Goal: Navigation & Orientation: Find specific page/section

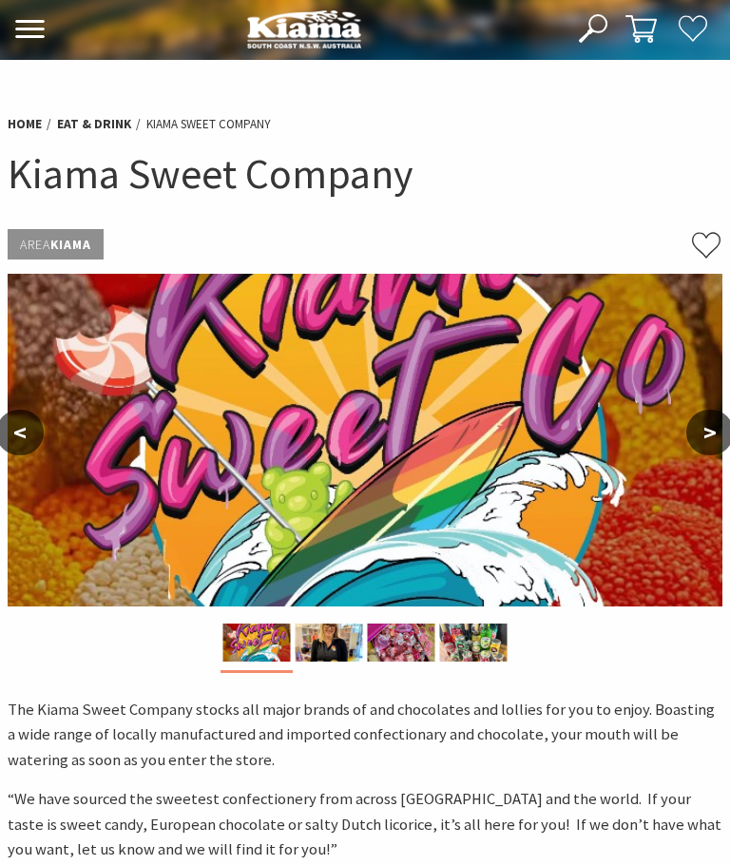
click at [27, 125] on link "Home" at bounding box center [25, 124] width 34 height 17
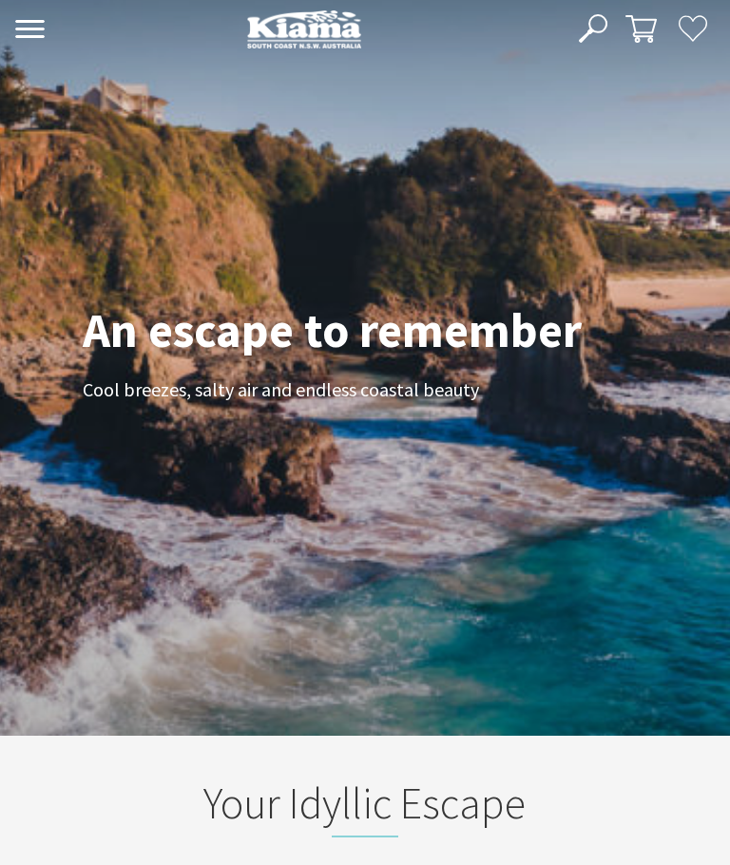
click at [38, 29] on use at bounding box center [29, 29] width 29 height 18
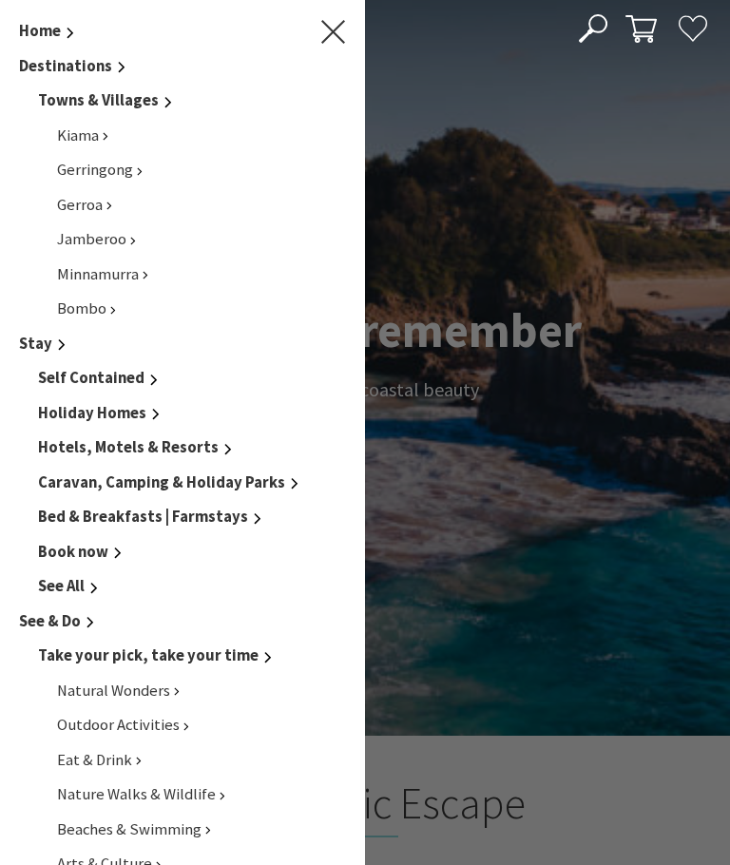
scroll to position [650, 716]
click at [104, 126] on link "Kiama" at bounding box center [82, 136] width 51 height 20
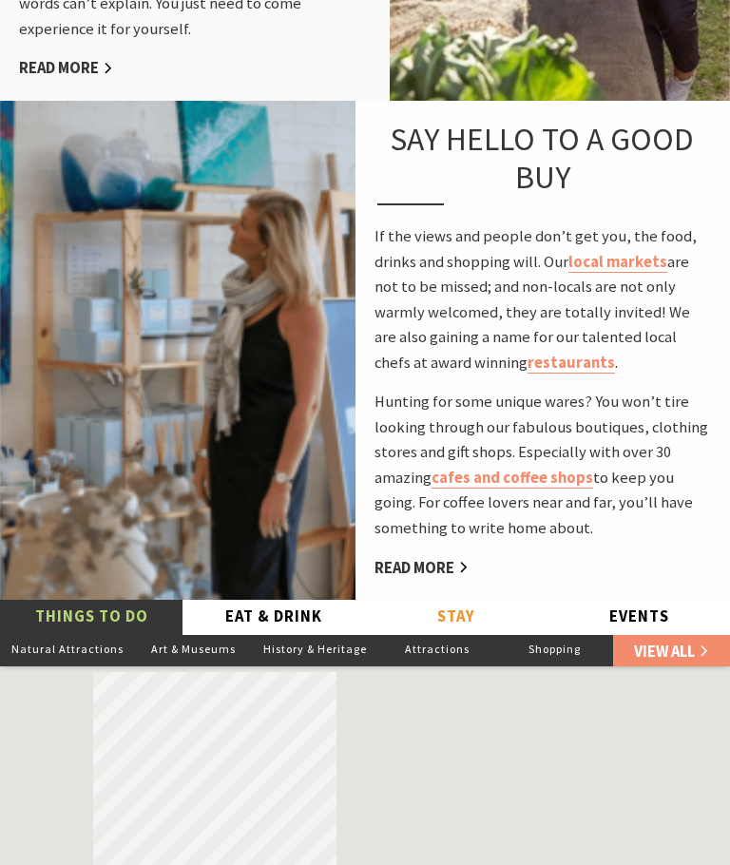
scroll to position [2436, 0]
click at [534, 468] on link "cafes and coffee shops" at bounding box center [513, 478] width 162 height 21
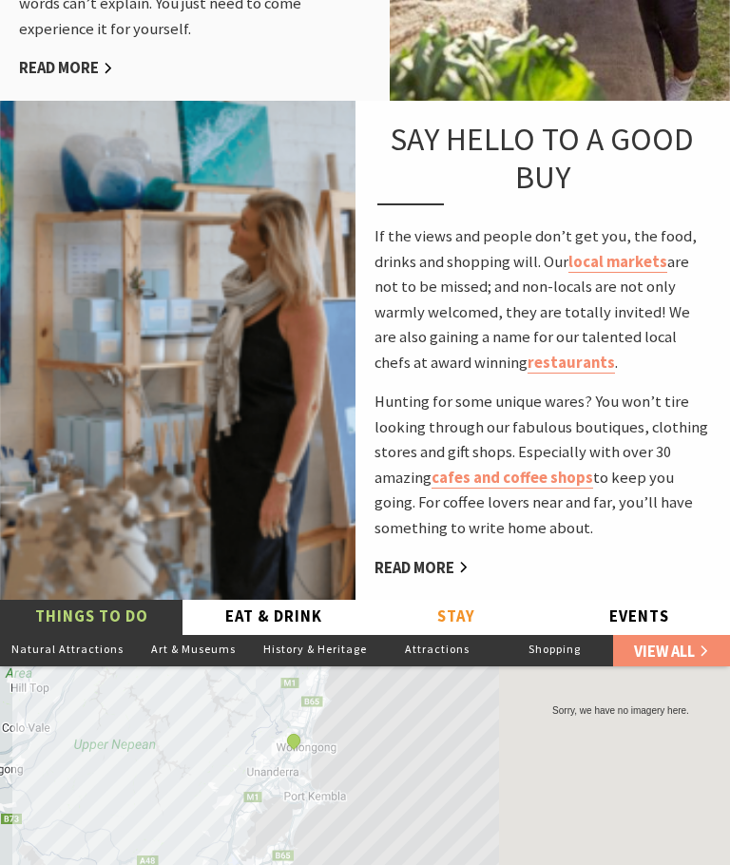
scroll to position [2469, 0]
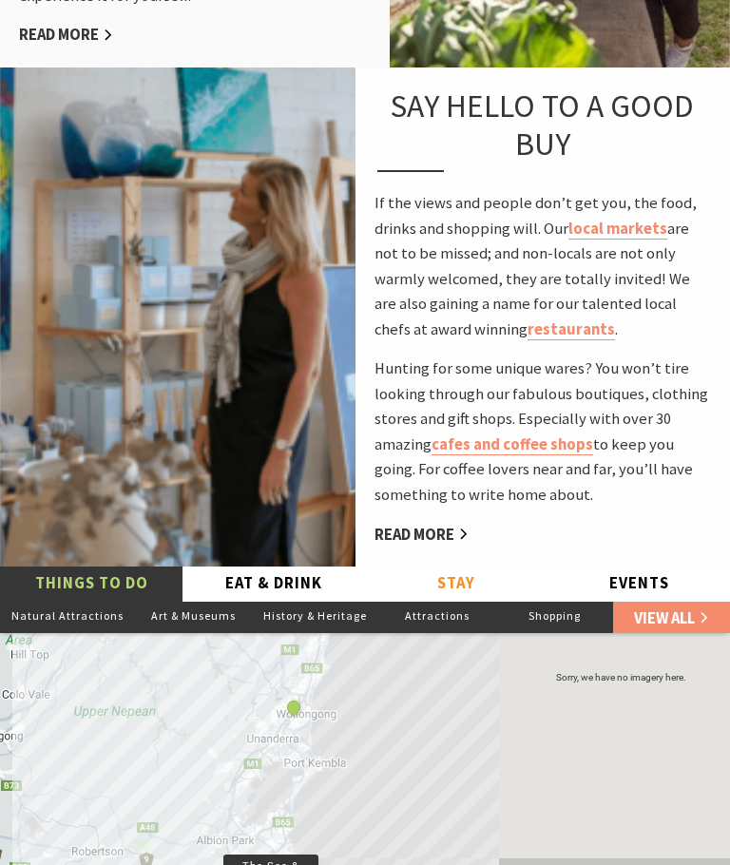
click at [438, 525] on link "Read More" at bounding box center [422, 535] width 94 height 21
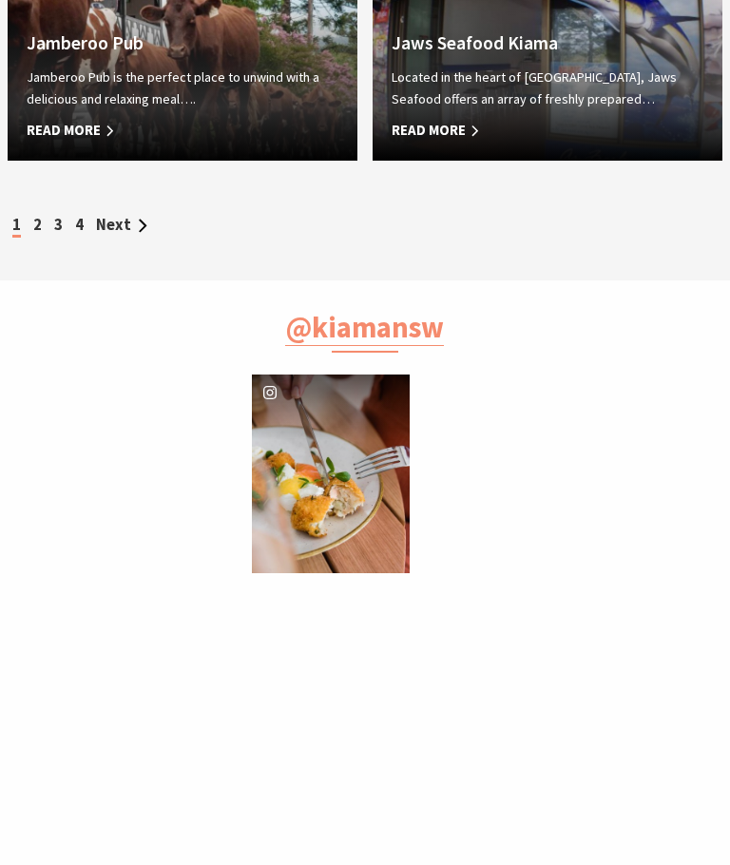
scroll to position [1340, 0]
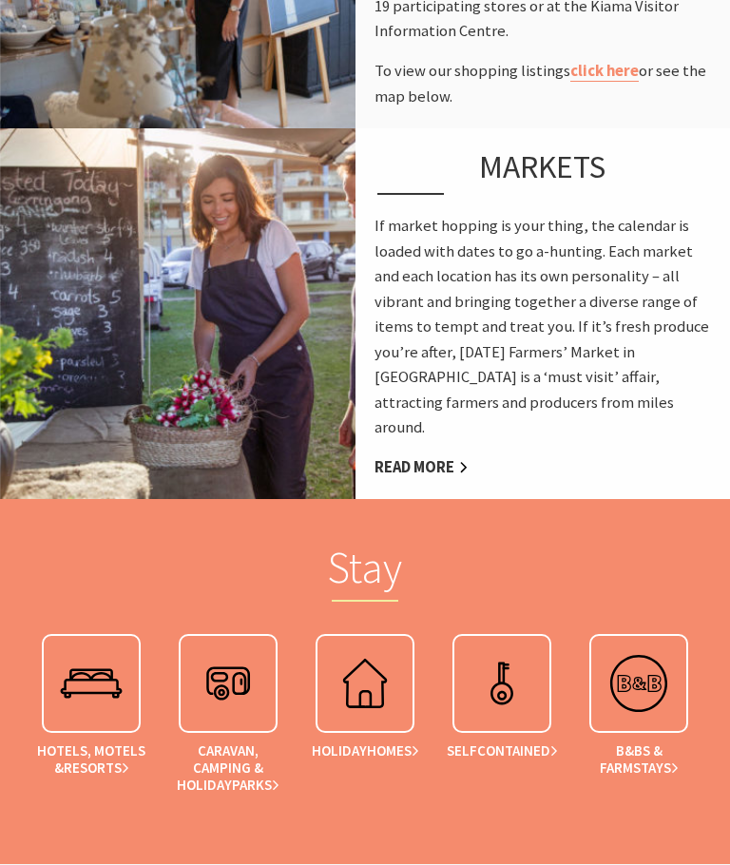
scroll to position [1165, 0]
